Goal: Information Seeking & Learning: Learn about a topic

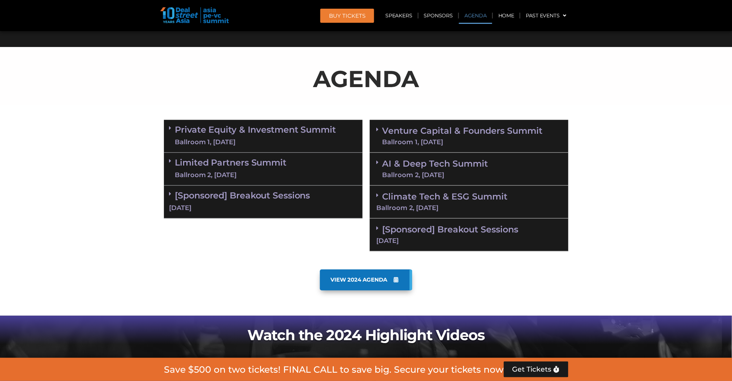
scroll to position [397, 0]
click at [169, 127] on icon at bounding box center [170, 128] width 2 height 6
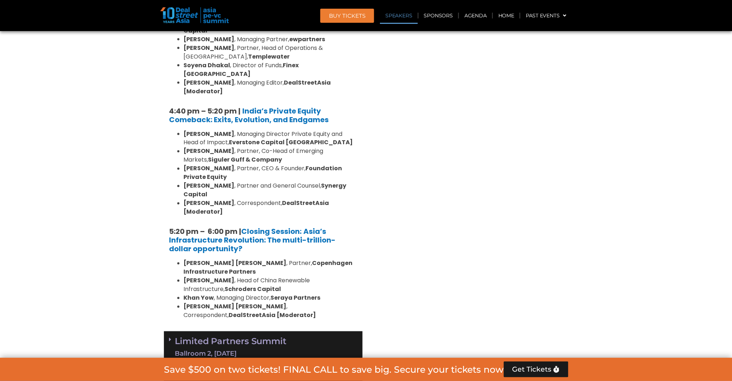
scroll to position [1361, 0]
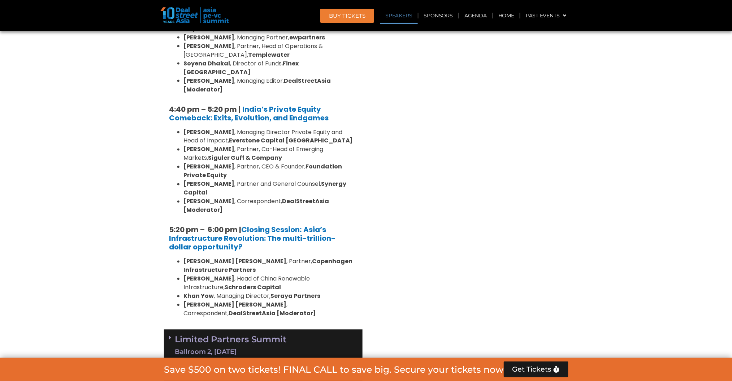
click at [169, 329] on div "Limited Partners [GEOGRAPHIC_DATA] 2, [DATE]" at bounding box center [263, 345] width 199 height 33
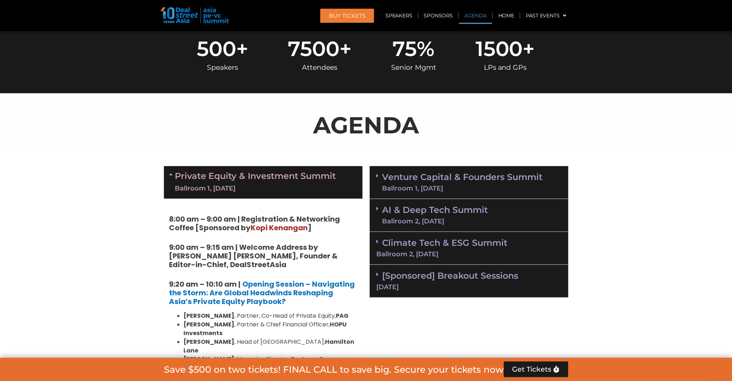
scroll to position [349, 0]
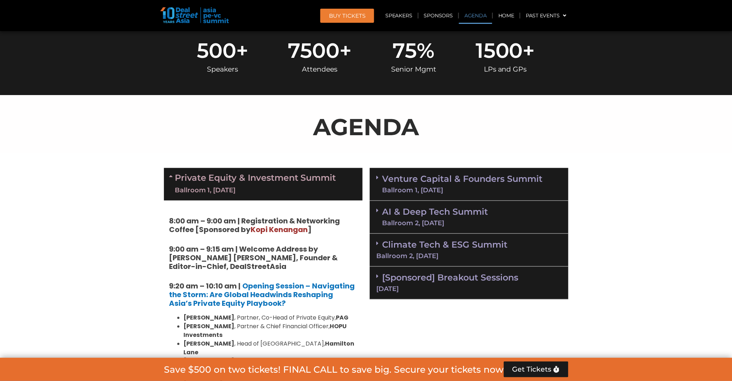
click at [378, 175] on icon at bounding box center [378, 178] width 2 height 6
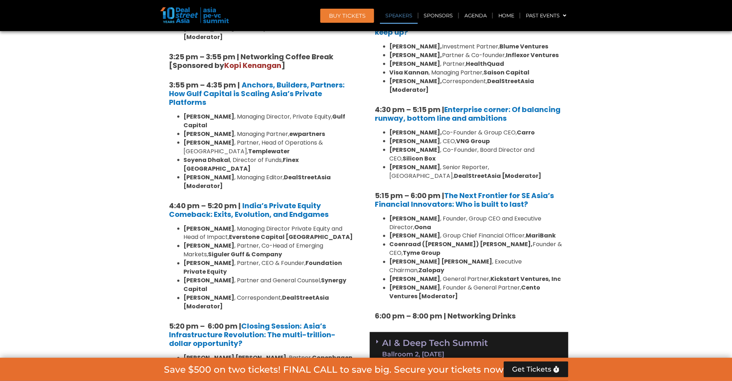
scroll to position [1313, 0]
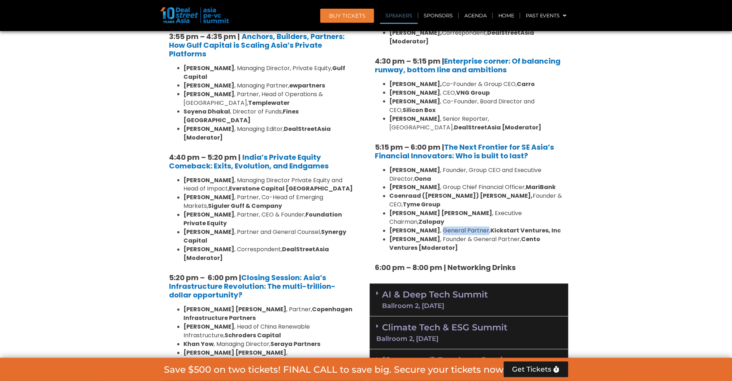
drag, startPoint x: 421, startPoint y: 178, endPoint x: 465, endPoint y: 179, distance: 43.4
click at [465, 227] on li "[PERSON_NAME] , General Partner, Kickstart Ventures, Inc" at bounding box center [476, 231] width 173 height 9
copy li "General Partner"
click at [377, 290] on icon at bounding box center [378, 293] width 2 height 6
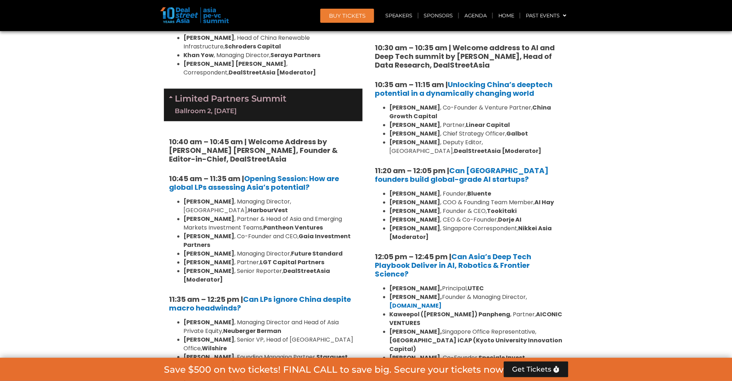
scroll to position [1650, 0]
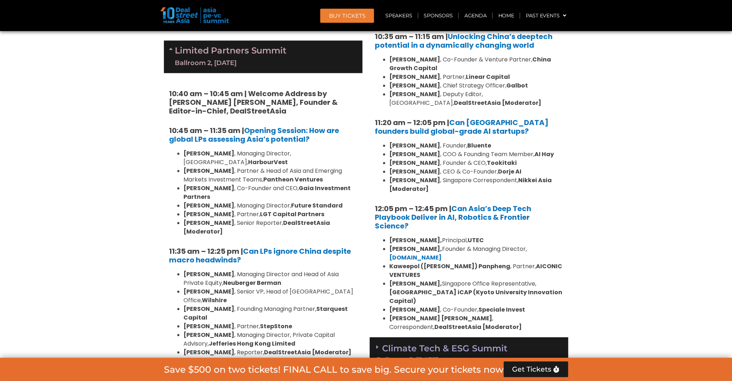
click at [380, 344] on span at bounding box center [380, 347] width 6 height 6
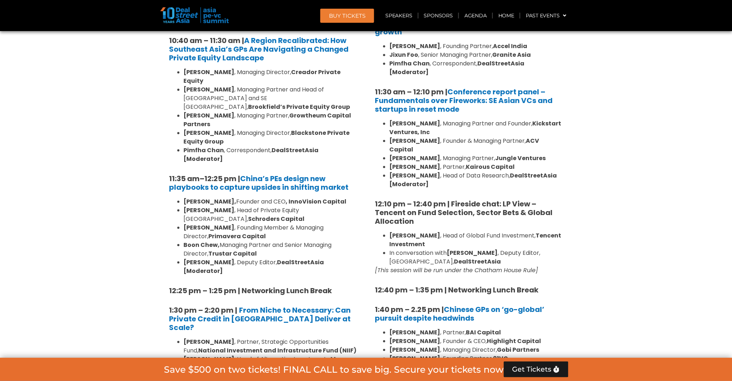
scroll to position [735, 0]
drag, startPoint x: 454, startPoint y: 113, endPoint x: 543, endPoint y: 113, distance: 88.5
click at [543, 120] on li "[PERSON_NAME] , Managing Partner and Founder, Kickstart Ventures, Inc" at bounding box center [476, 128] width 173 height 17
copy li "Managing Partner and Founder"
